Goal: Check status: Check status

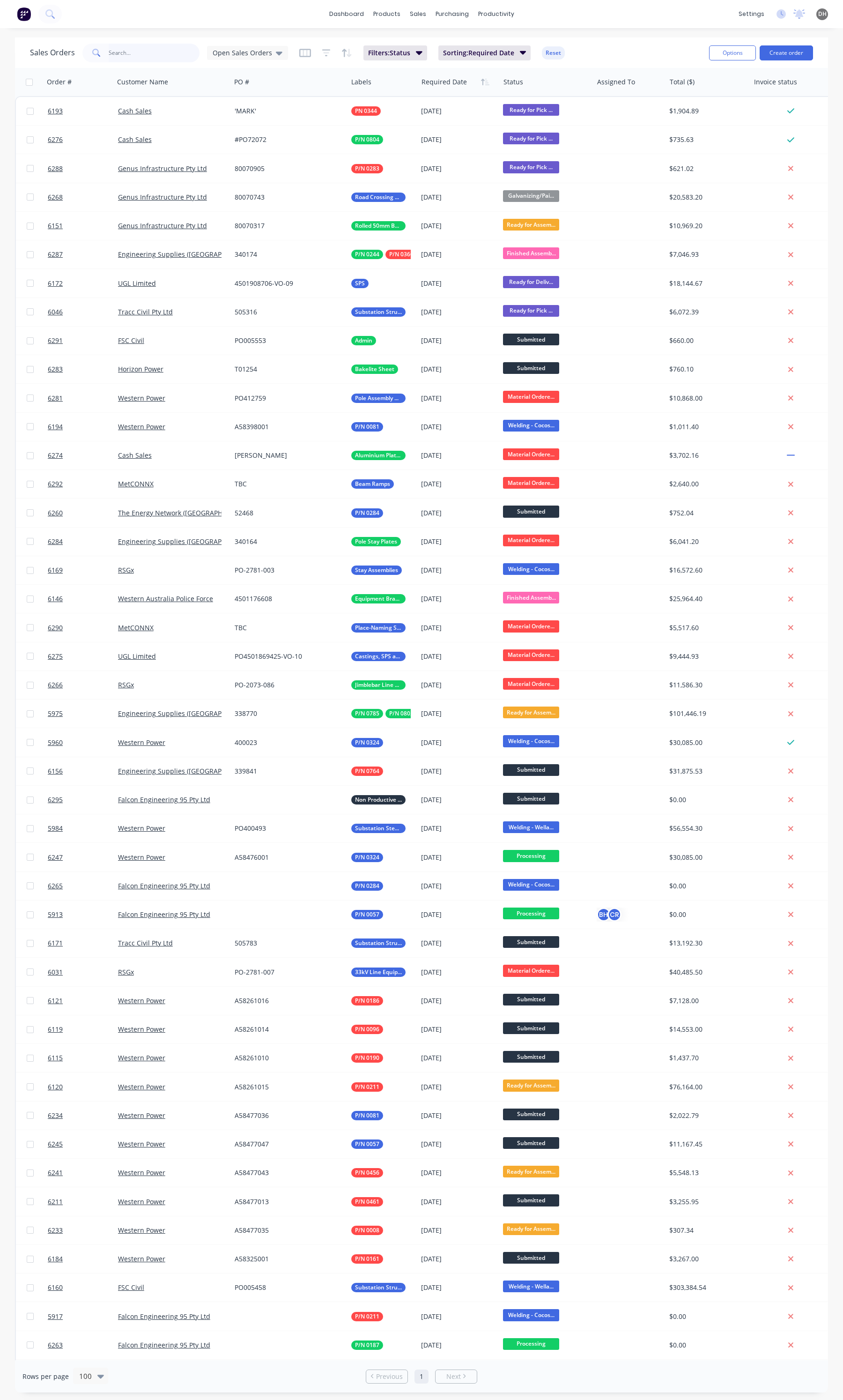
click at [167, 58] on input "text" at bounding box center [154, 53] width 91 height 18
click at [111, 52] on input "text" at bounding box center [154, 53] width 91 height 18
type input "0324"
click at [116, 55] on input "text" at bounding box center [154, 53] width 91 height 18
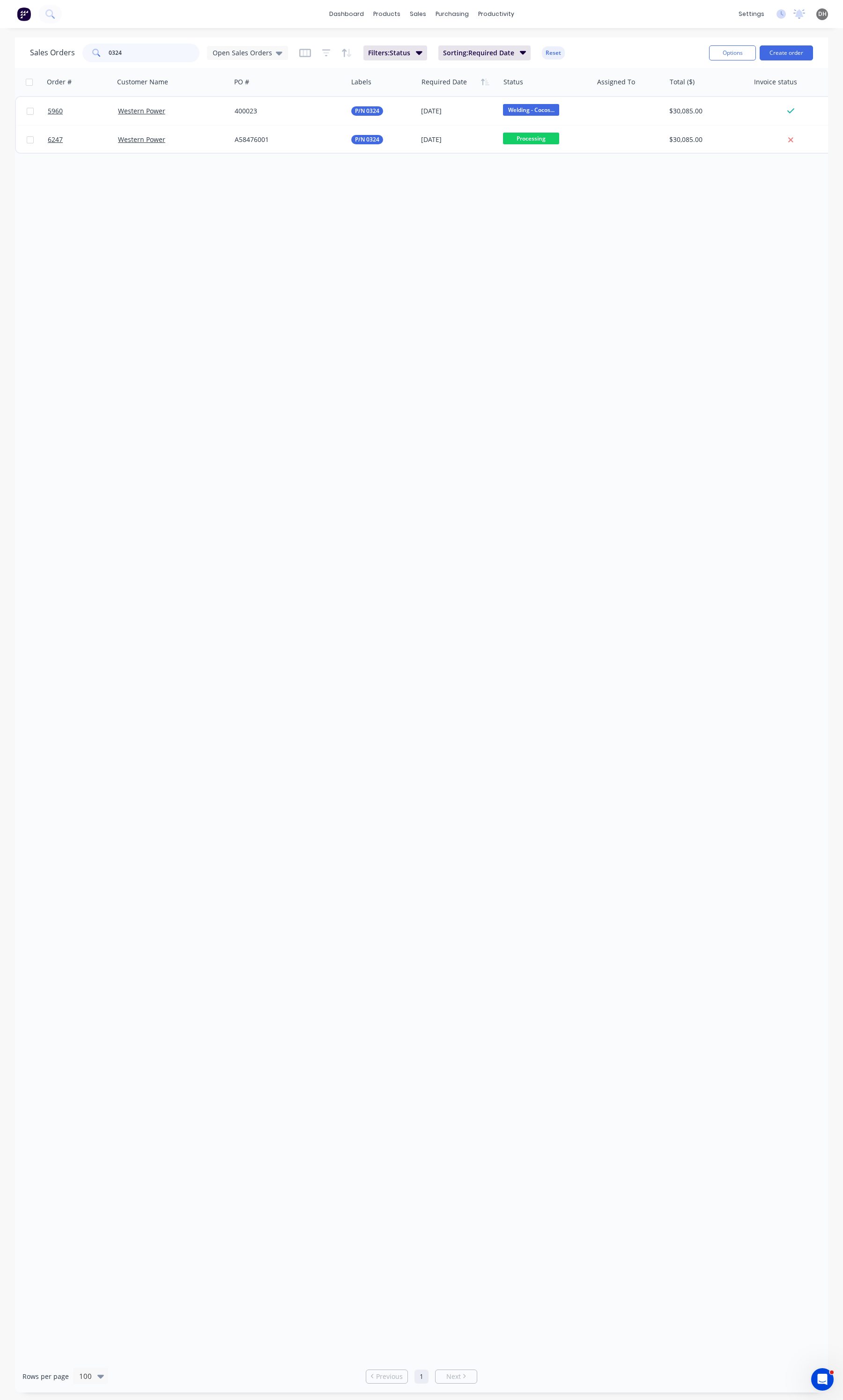
type input "0324"
